Goal: Information Seeking & Learning: Learn about a topic

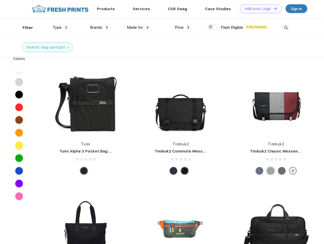
scroll to position [0, 0]
click at [259, 9] on link "Add your Logo Design Tool" at bounding box center [261, 8] width 42 height 9
click at [0, 0] on div "Design Tool" at bounding box center [0, 0] width 0 height 0
click at [273, 8] on link "Add your Logo Design Tool" at bounding box center [261, 8] width 42 height 9
click at [24, 28] on div "Filter" at bounding box center [28, 28] width 10 height 6
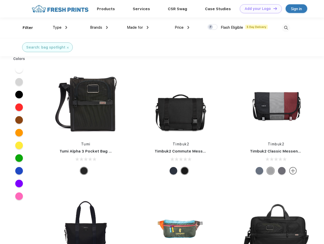
click at [60, 27] on span "Type" at bounding box center [57, 27] width 9 height 5
click at [99, 27] on span "Brands" at bounding box center [96, 27] width 12 height 5
click at [138, 27] on span "Made for" at bounding box center [135, 27] width 16 height 5
click at [182, 27] on span "Price" at bounding box center [179, 27] width 9 height 5
click at [213, 27] on div at bounding box center [213, 27] width 10 height 6
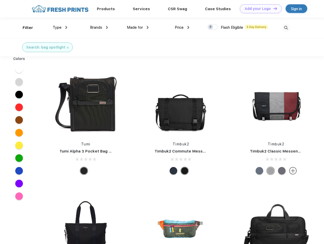
click at [211, 27] on input "checkbox" at bounding box center [209, 25] width 3 height 3
click at [286, 28] on img at bounding box center [286, 28] width 8 height 8
